Goal: Transaction & Acquisition: Purchase product/service

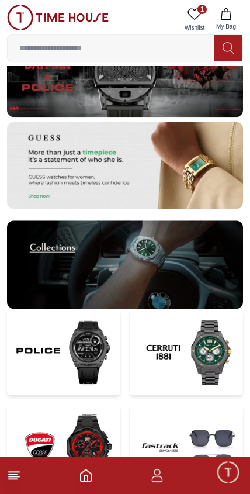
scroll to position [2408, 0]
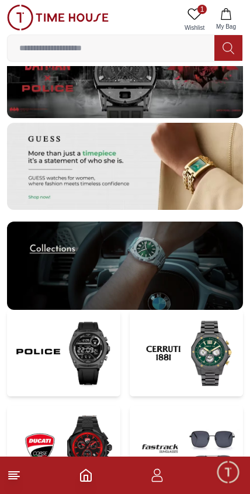
click at [20, 479] on icon at bounding box center [14, 475] width 14 height 14
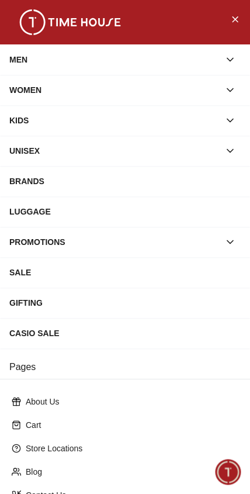
click at [25, 56] on div "MEN" at bounding box center [114, 59] width 210 height 21
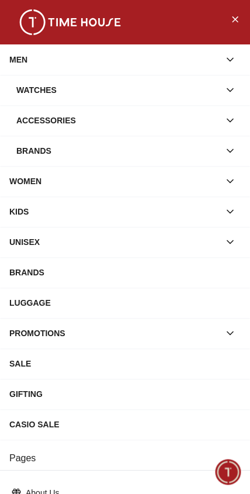
click at [35, 92] on div "Watches" at bounding box center [117, 89] width 203 height 21
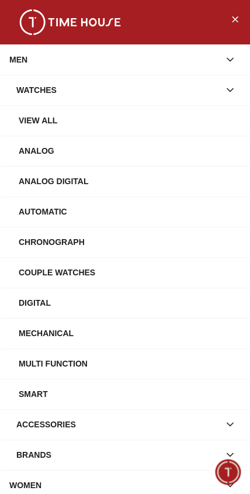
click at [39, 120] on div "View All" at bounding box center [130, 120] width 222 height 21
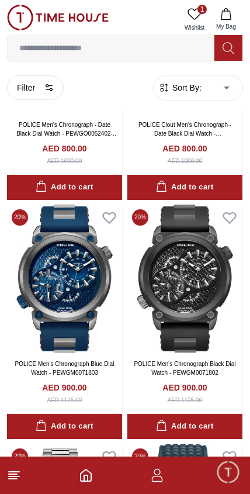
scroll to position [1836, 0]
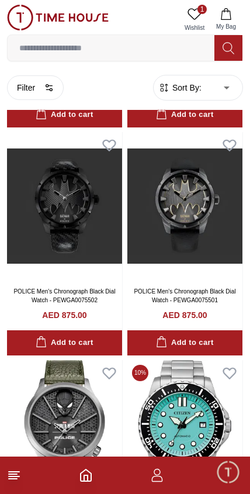
scroll to position [2866, 0]
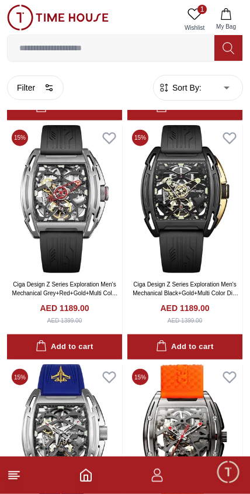
scroll to position [6413, 0]
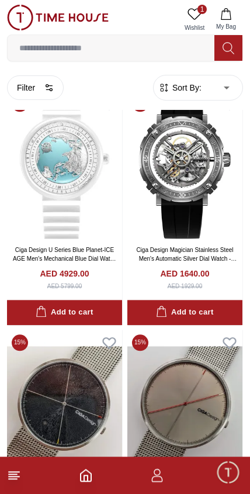
scroll to position [8361, 0]
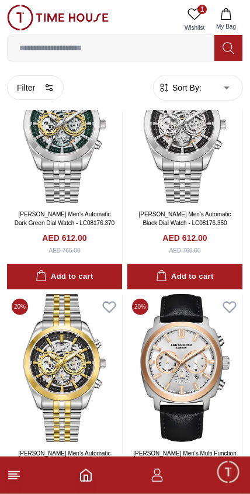
scroll to position [11489, 0]
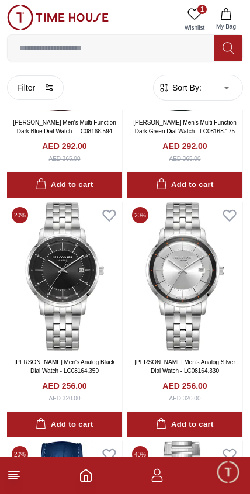
scroll to position [12054, 0]
